Goal: Information Seeking & Learning: Learn about a topic

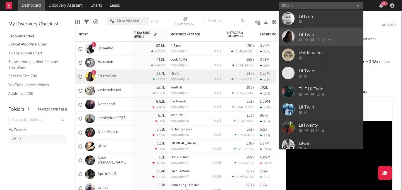
type input "liltwin"
click at [316, 32] on div "Lil Twin" at bounding box center [329, 35] width 61 height 7
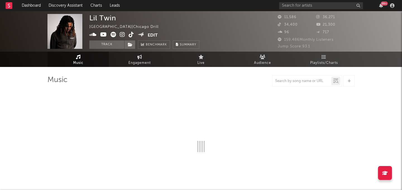
select select "6m"
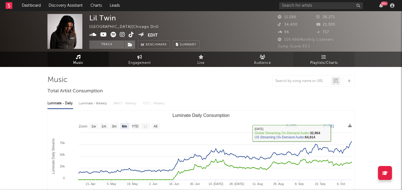
click at [319, 61] on span "Playlists/Charts" at bounding box center [324, 63] width 28 height 7
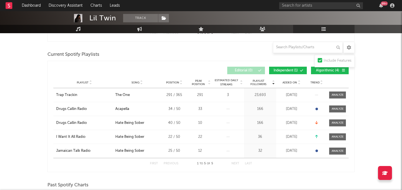
scroll to position [154, 0]
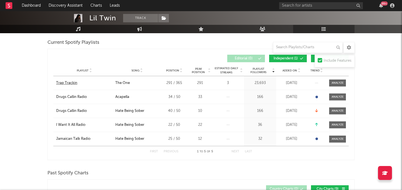
click at [74, 85] on div "Trap Trackin" at bounding box center [66, 83] width 21 height 6
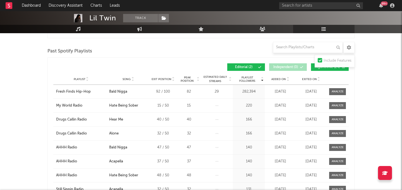
scroll to position [462, 0]
click at [76, 90] on div "Fresh Finds Hip-Hop" at bounding box center [73, 92] width 35 height 6
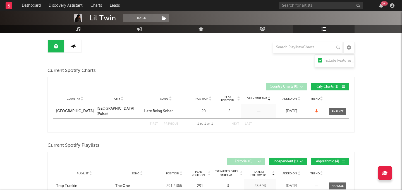
scroll to position [0, 0]
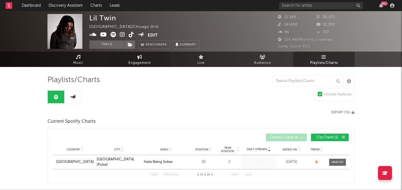
click at [161, 59] on link "Engagement" at bounding box center [139, 59] width 61 height 15
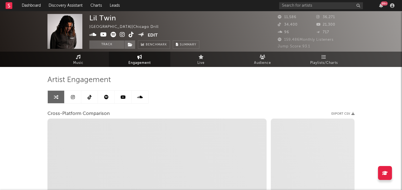
select select "1w"
select select "1m"
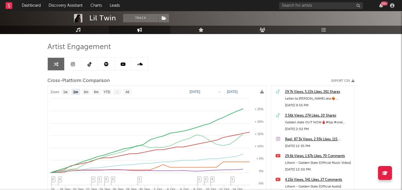
scroll to position [32, 0]
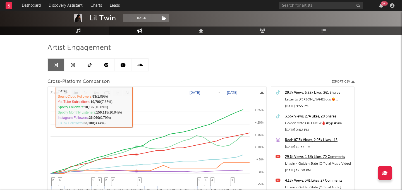
click at [71, 67] on icon at bounding box center [73, 65] width 4 height 4
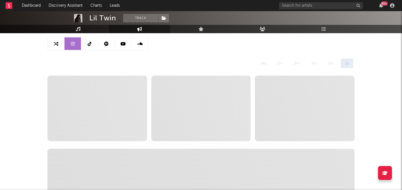
select select "6m"
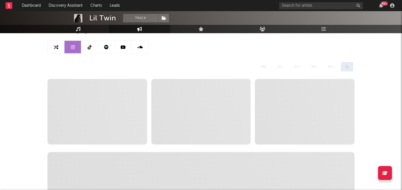
scroll to position [36, 0]
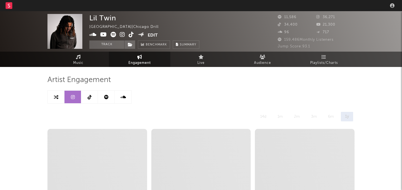
select select "6m"
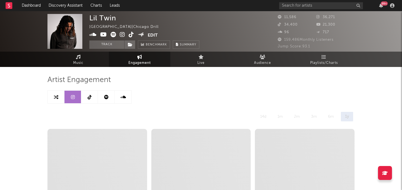
click at [55, 93] on link at bounding box center [56, 97] width 17 height 13
select select "1m"
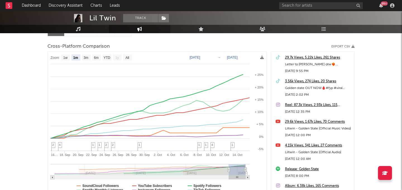
scroll to position [76, 0]
